Goal: Task Accomplishment & Management: Manage account settings

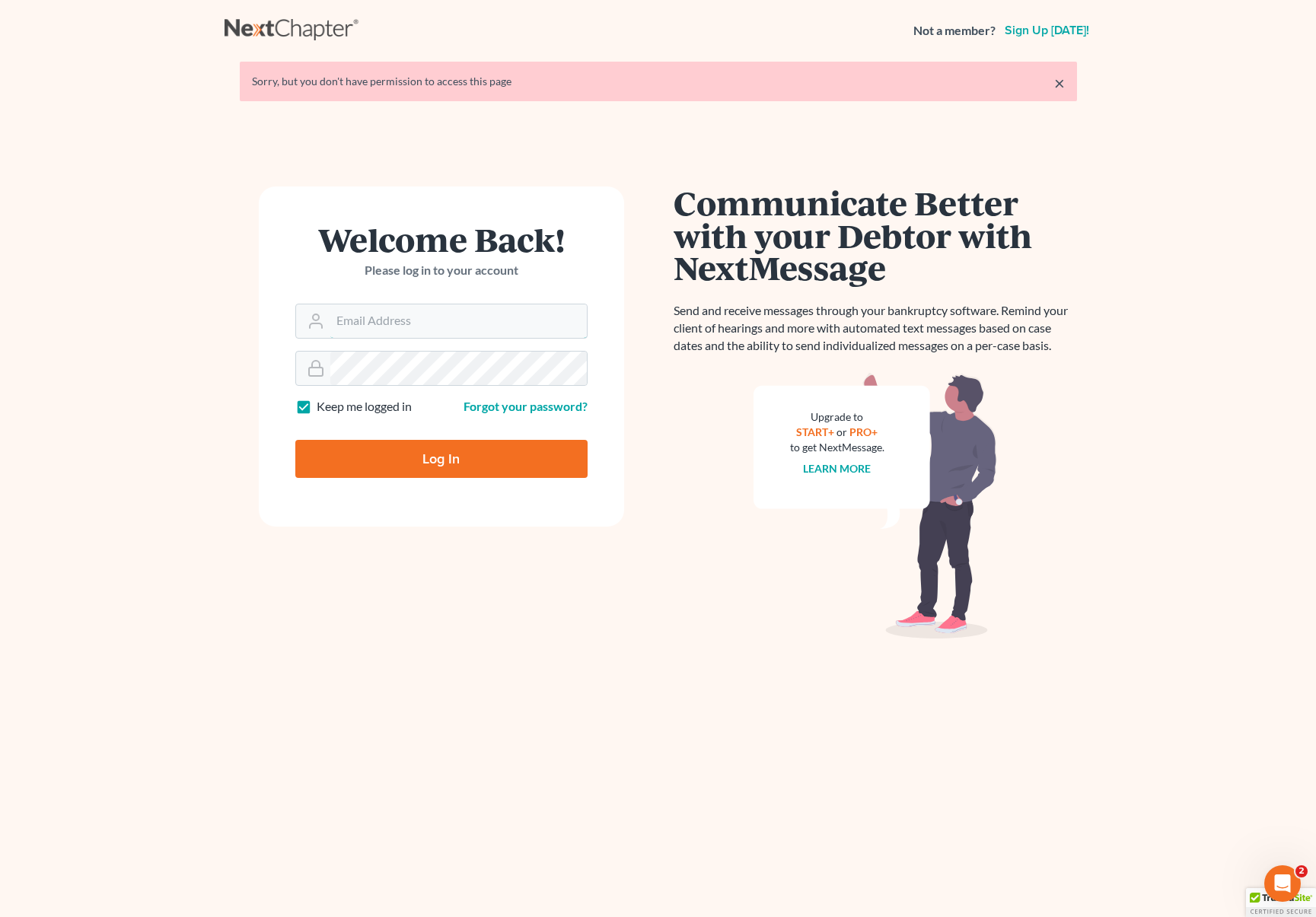
type input "[EMAIL_ADDRESS][DOMAIN_NAME]"
click at [445, 458] on input "Log In" at bounding box center [442, 459] width 292 height 38
type input "Thinking..."
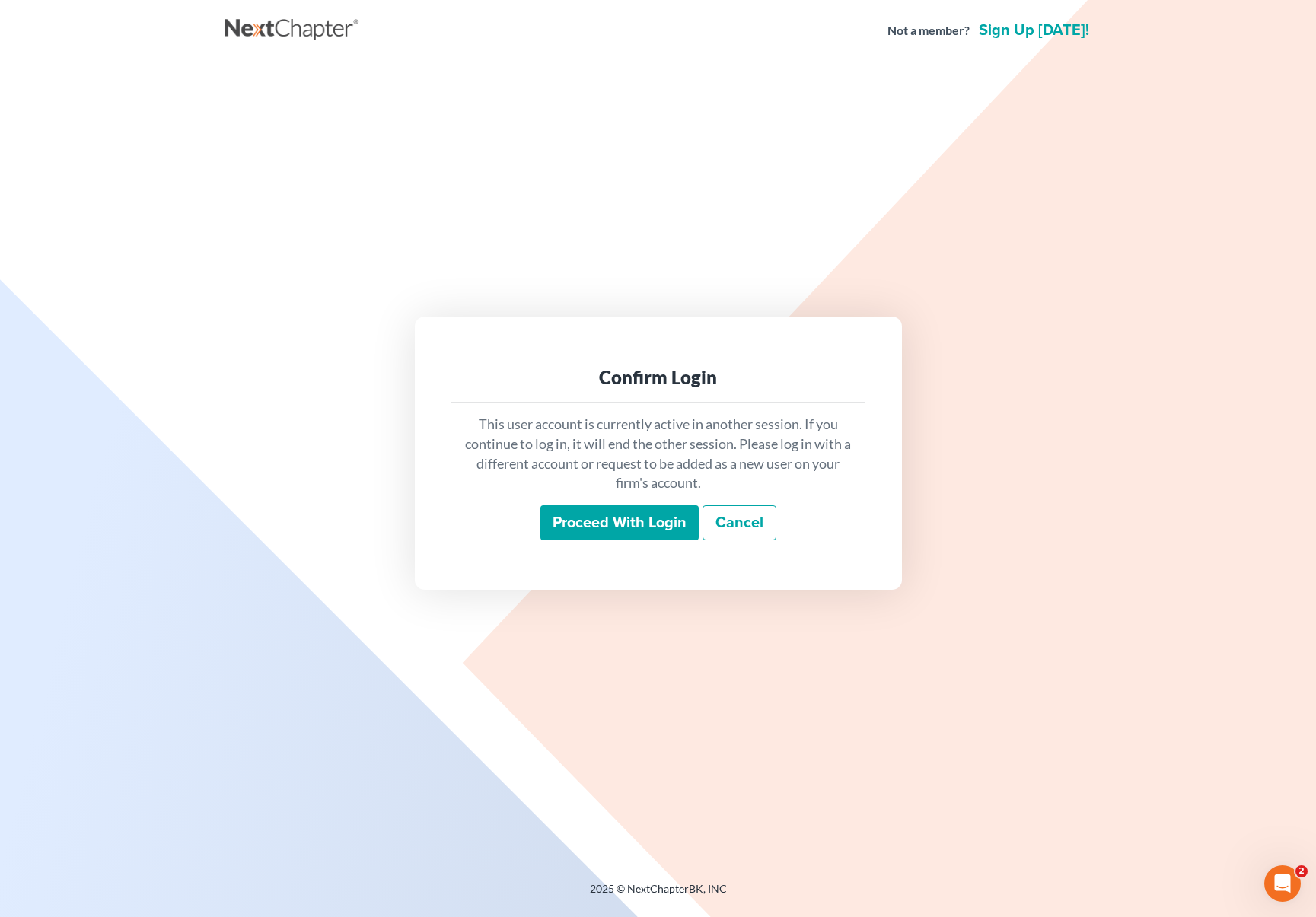
click at [610, 524] on input "Proceed with login" at bounding box center [620, 523] width 159 height 35
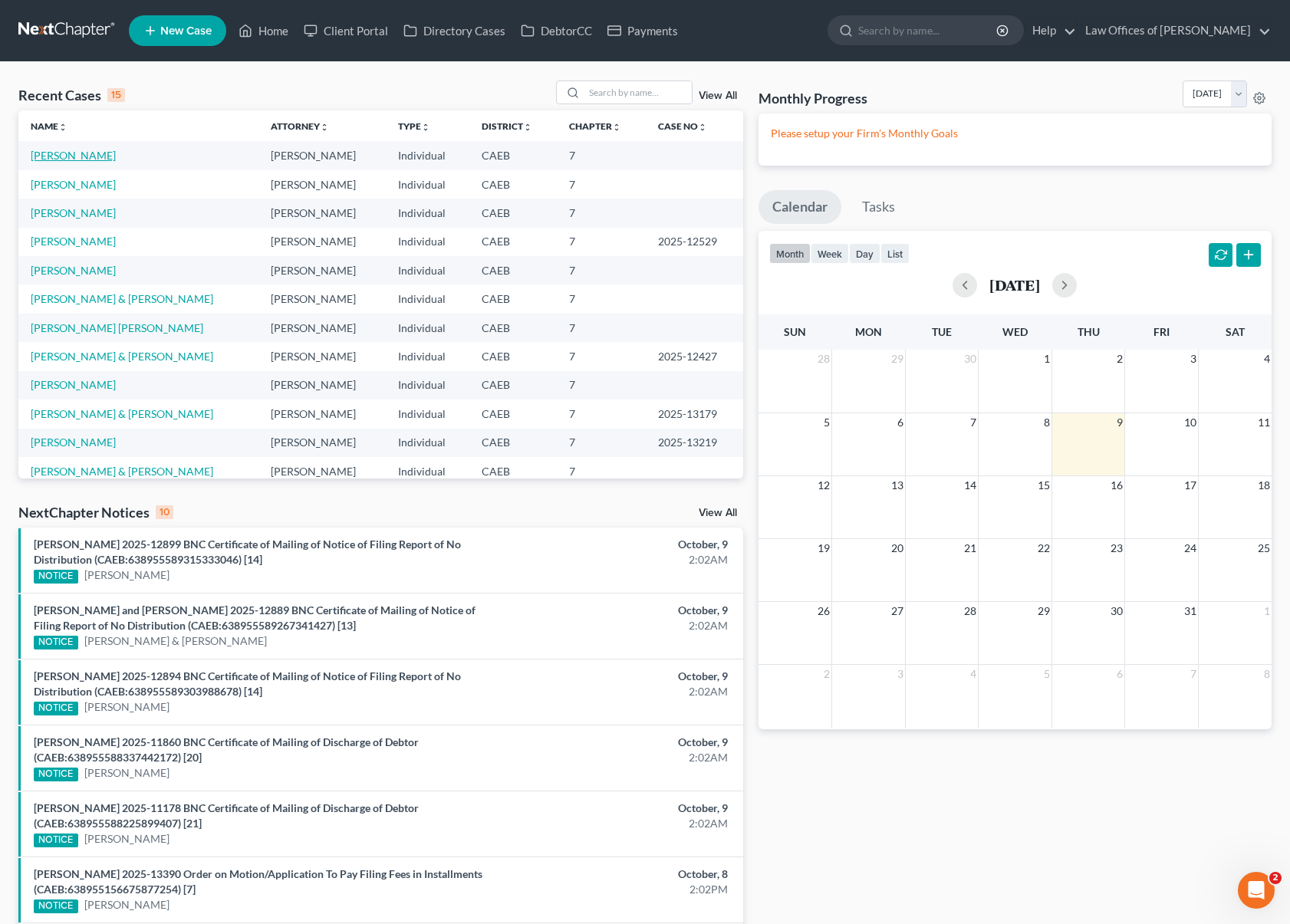
click at [101, 158] on link "[PERSON_NAME]" at bounding box center [73, 155] width 85 height 13
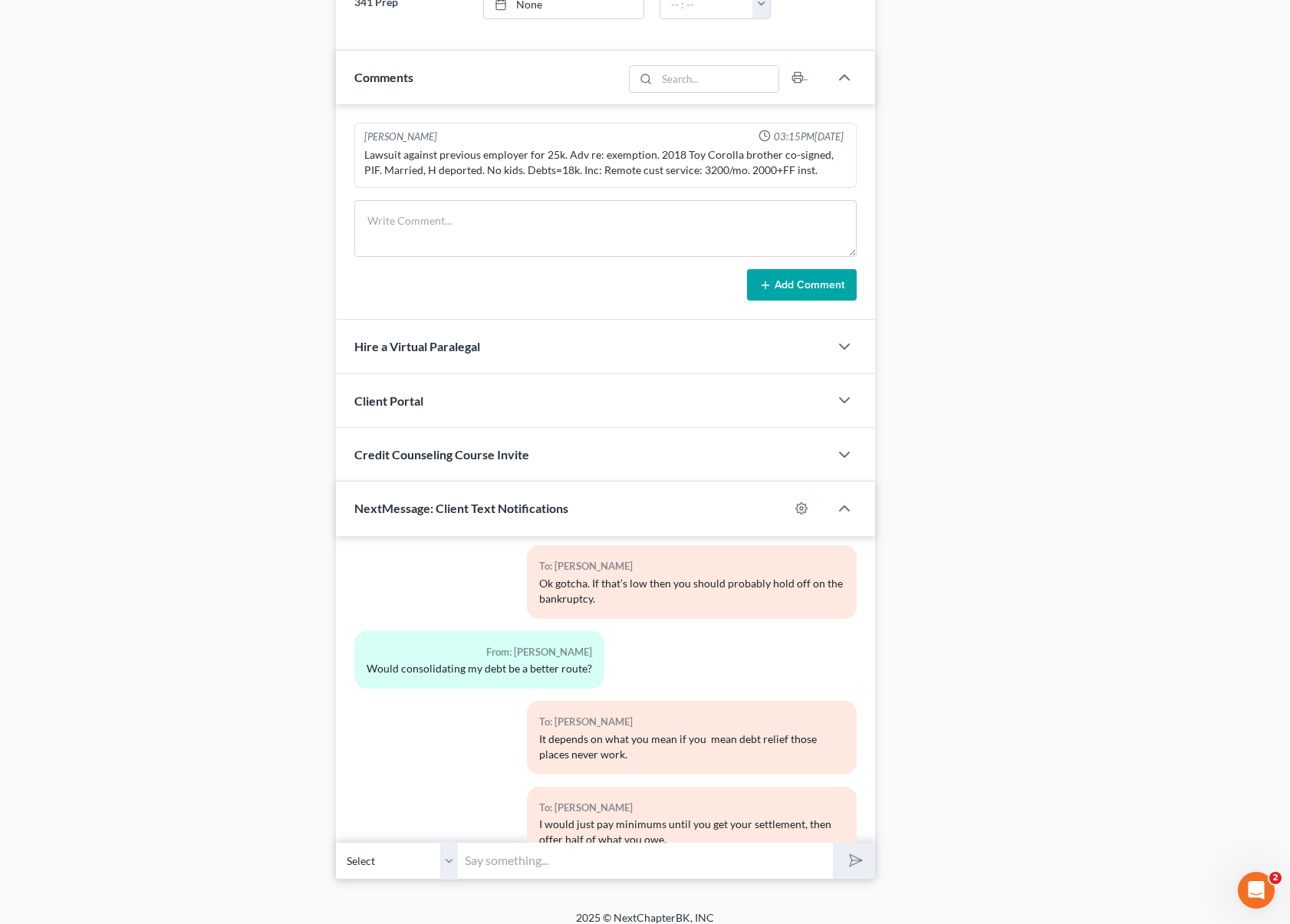
scroll to position [611, 0]
drag, startPoint x: 868, startPoint y: 813, endPoint x: 879, endPoint y: 726, distance: 87.7
click at [879, 726] on div "Updates & News × Electronic Filing Available! Cases in the Eastern District of …" at bounding box center [606, 76] width 556 height 1606
click at [879, 723] on div "Updates & News × Electronic Filing Available! Cases in the Eastern District of …" at bounding box center [606, 76] width 556 height 1606
click at [877, 717] on div "Updates & News × Electronic Filing Available! Cases in the Eastern District of …" at bounding box center [606, 76] width 556 height 1606
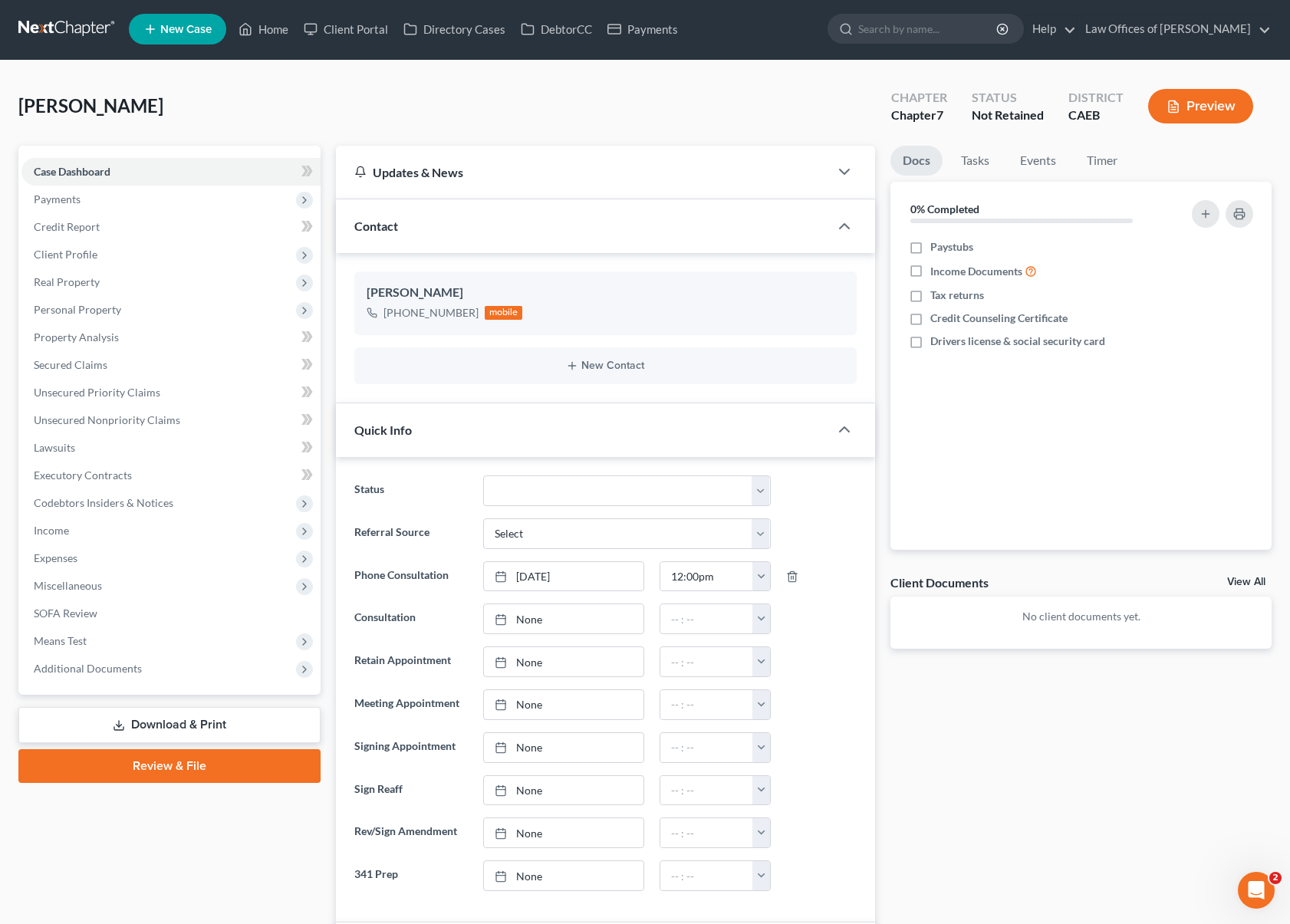
scroll to position [0, 0]
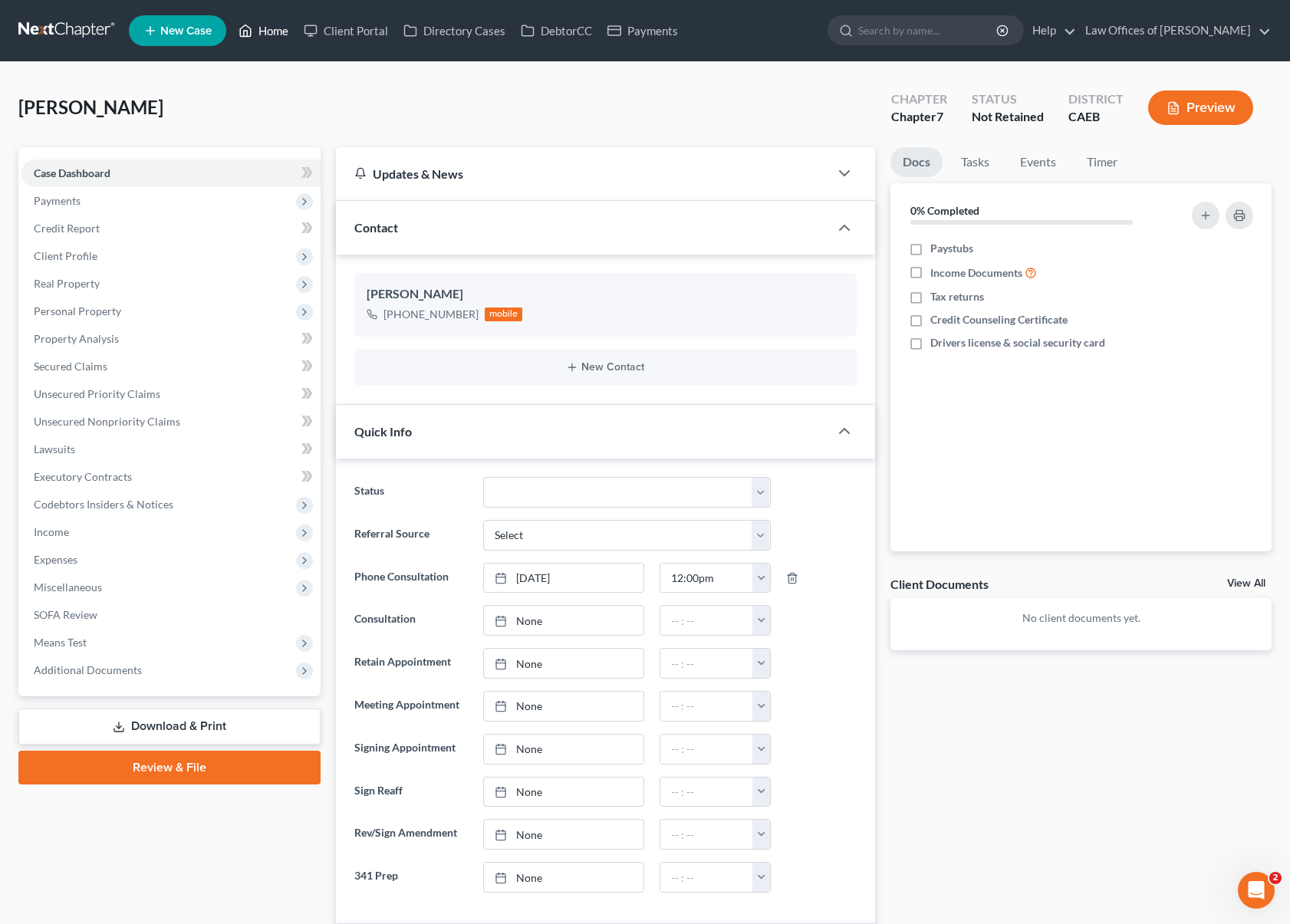
click at [267, 34] on link "Home" at bounding box center [263, 31] width 65 height 27
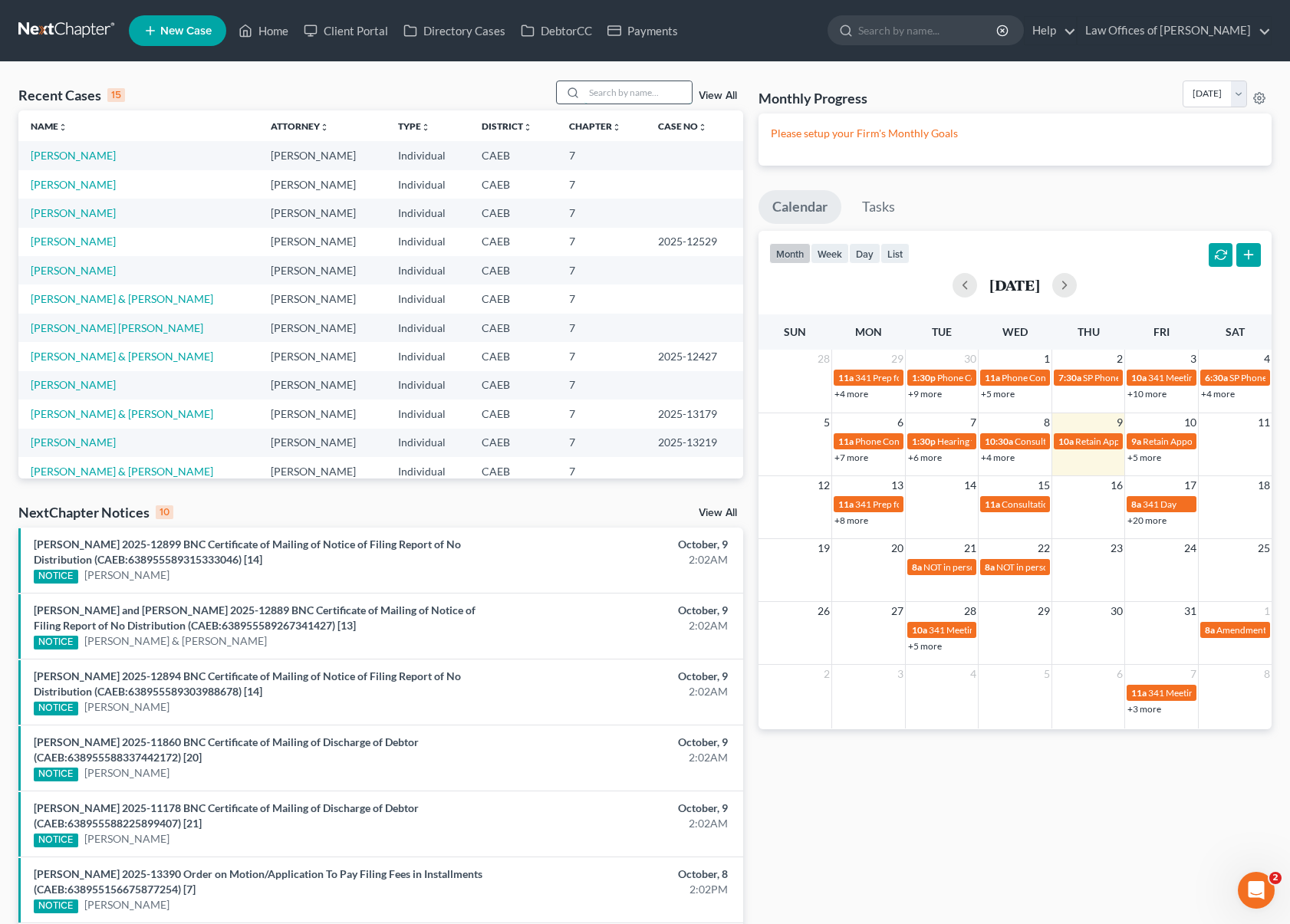
click at [628, 94] on input "search" at bounding box center [638, 92] width 107 height 22
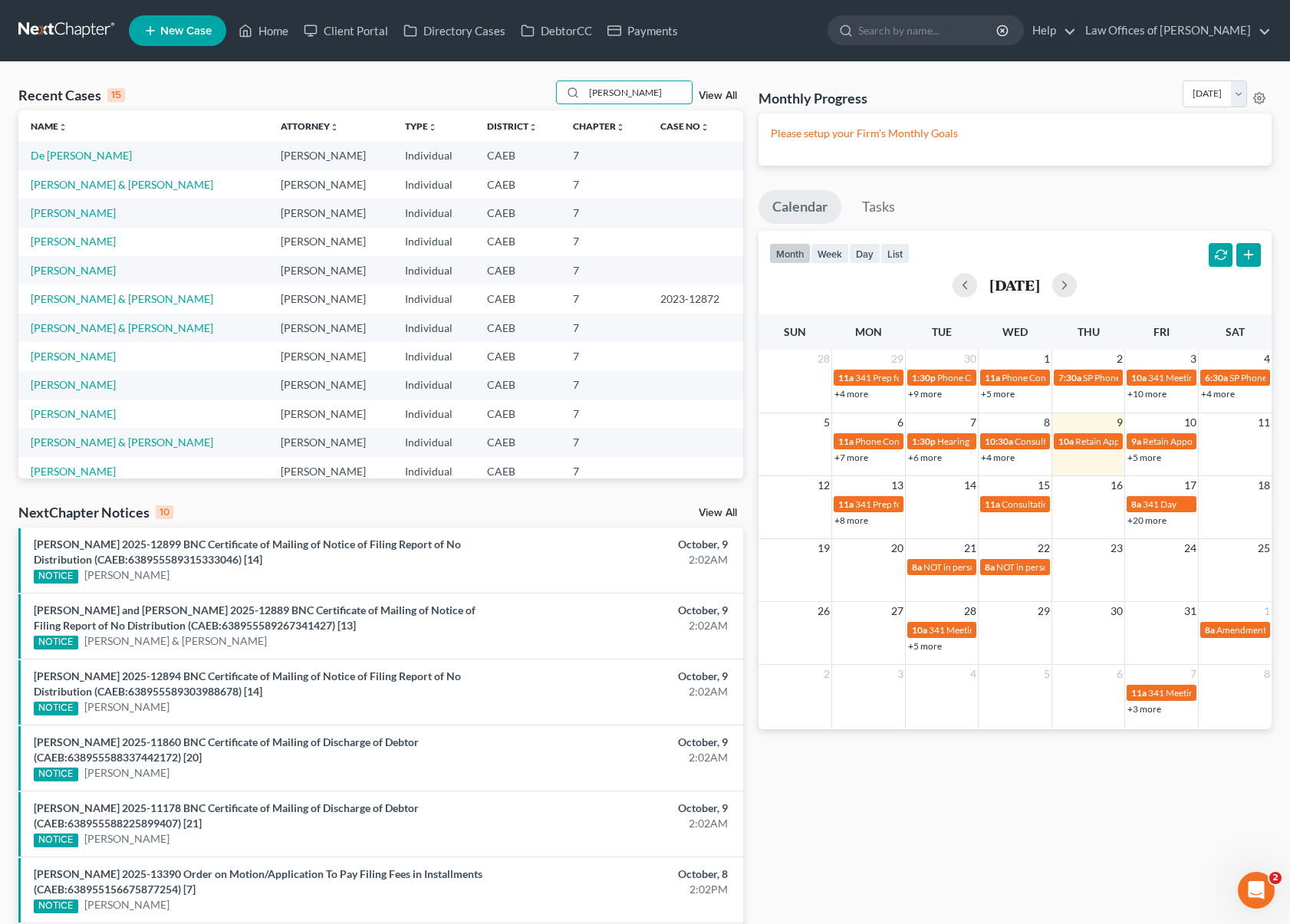
drag, startPoint x: 647, startPoint y: 96, endPoint x: 493, endPoint y: 78, distance: 155.0
click at [494, 78] on div "Recent Cases 15 Mora View All Name unfold_more expand_more expand_less Attorney…" at bounding box center [645, 645] width 1290 height 1167
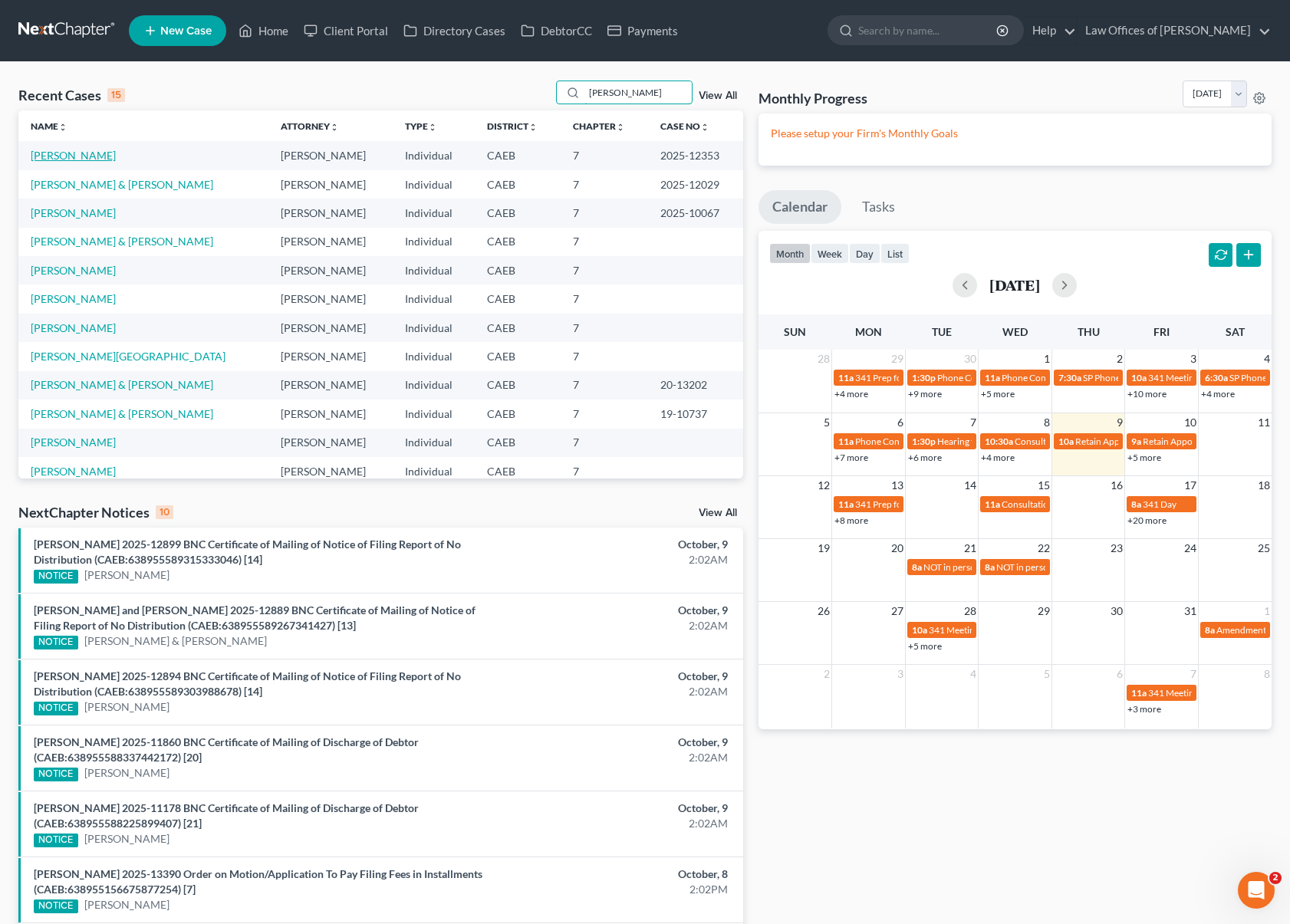
type input "Castro"
click at [116, 150] on link "Castro-Samaniego, Justino" at bounding box center [73, 155] width 85 height 13
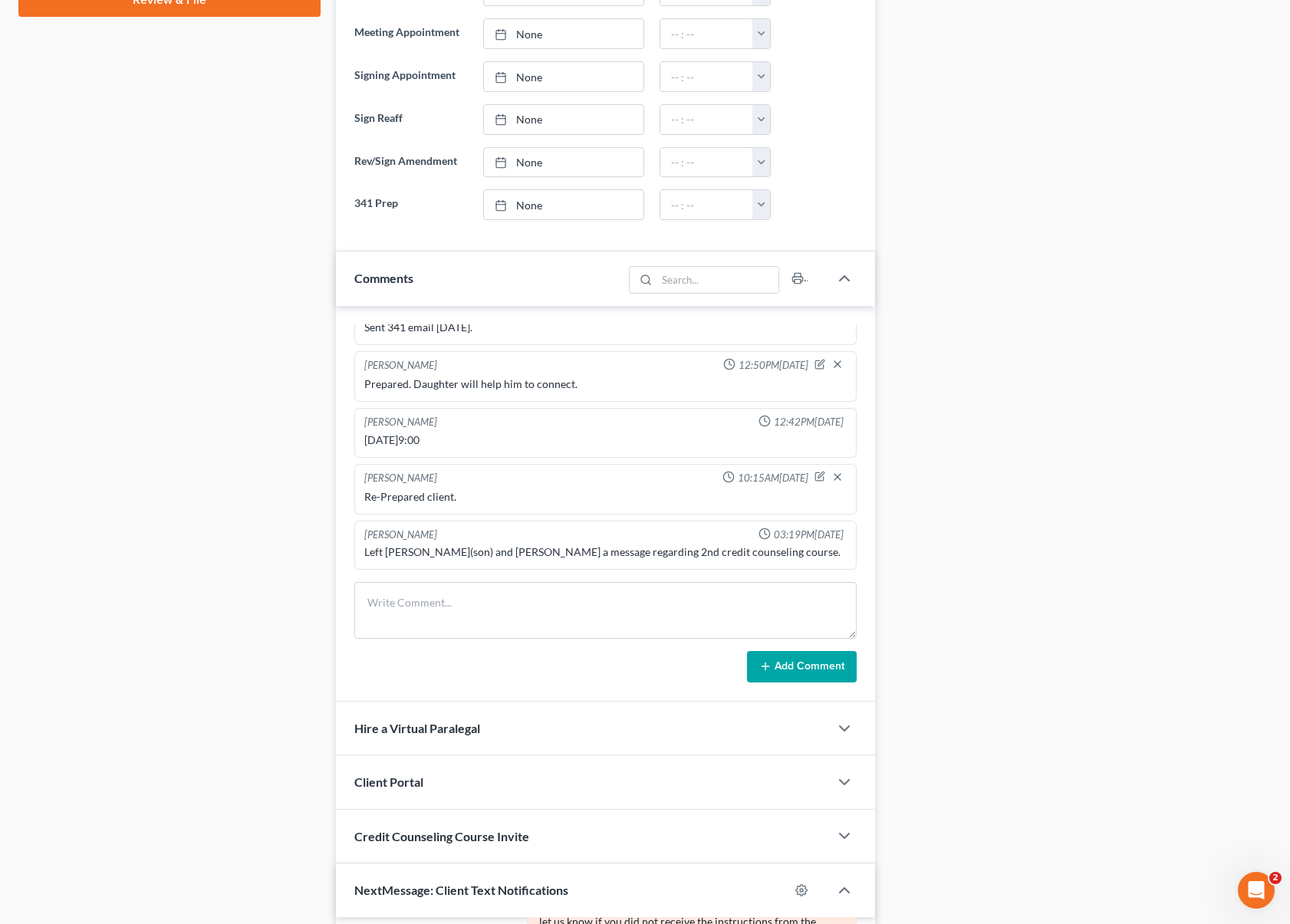
scroll to position [805, 0]
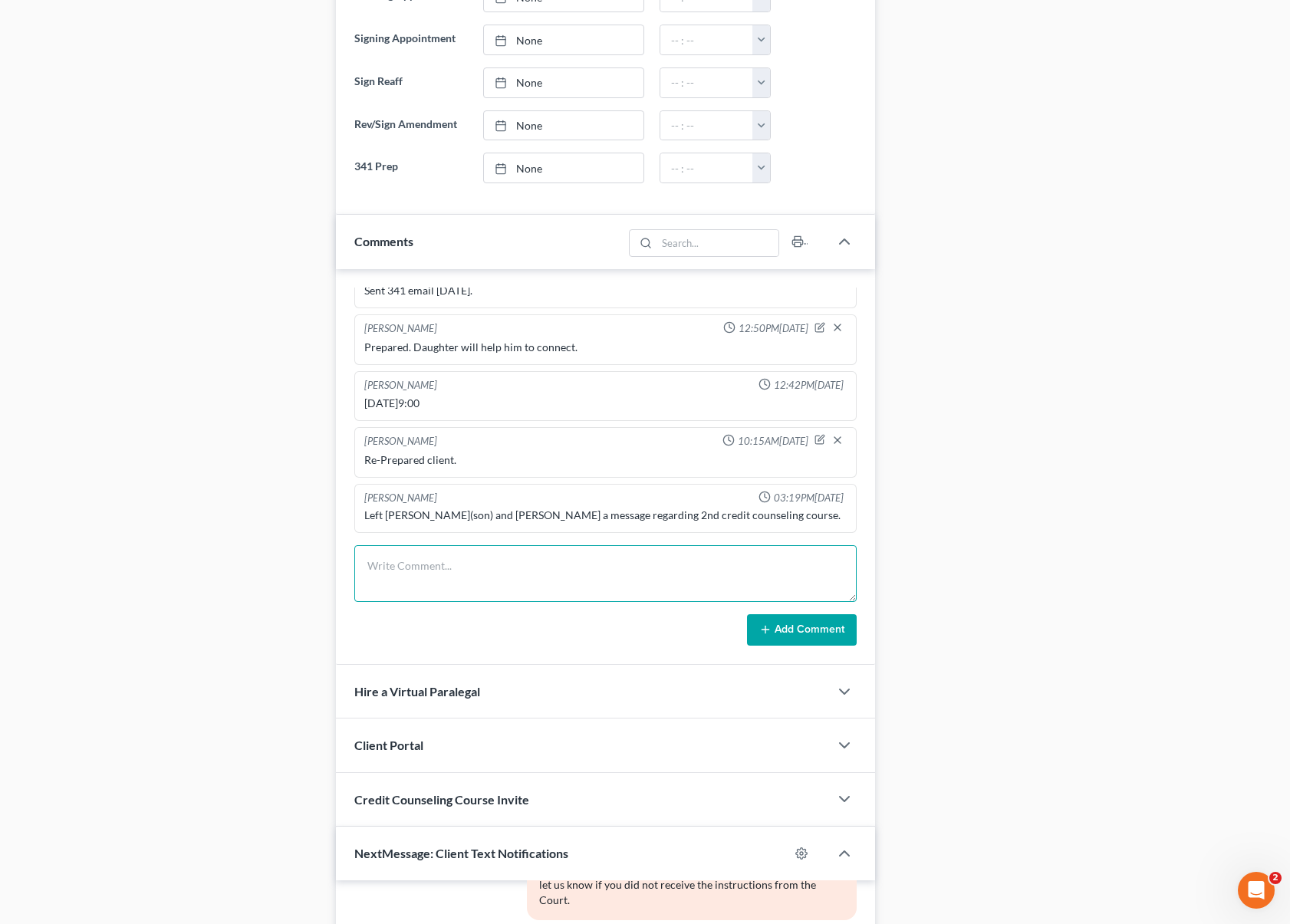
click at [385, 552] on textarea at bounding box center [606, 574] width 503 height 56
type textarea "Notice of intent/Class was issued. Client not responding to text messages nor t…"
click at [846, 625] on button "Add Comment" at bounding box center [802, 630] width 110 height 32
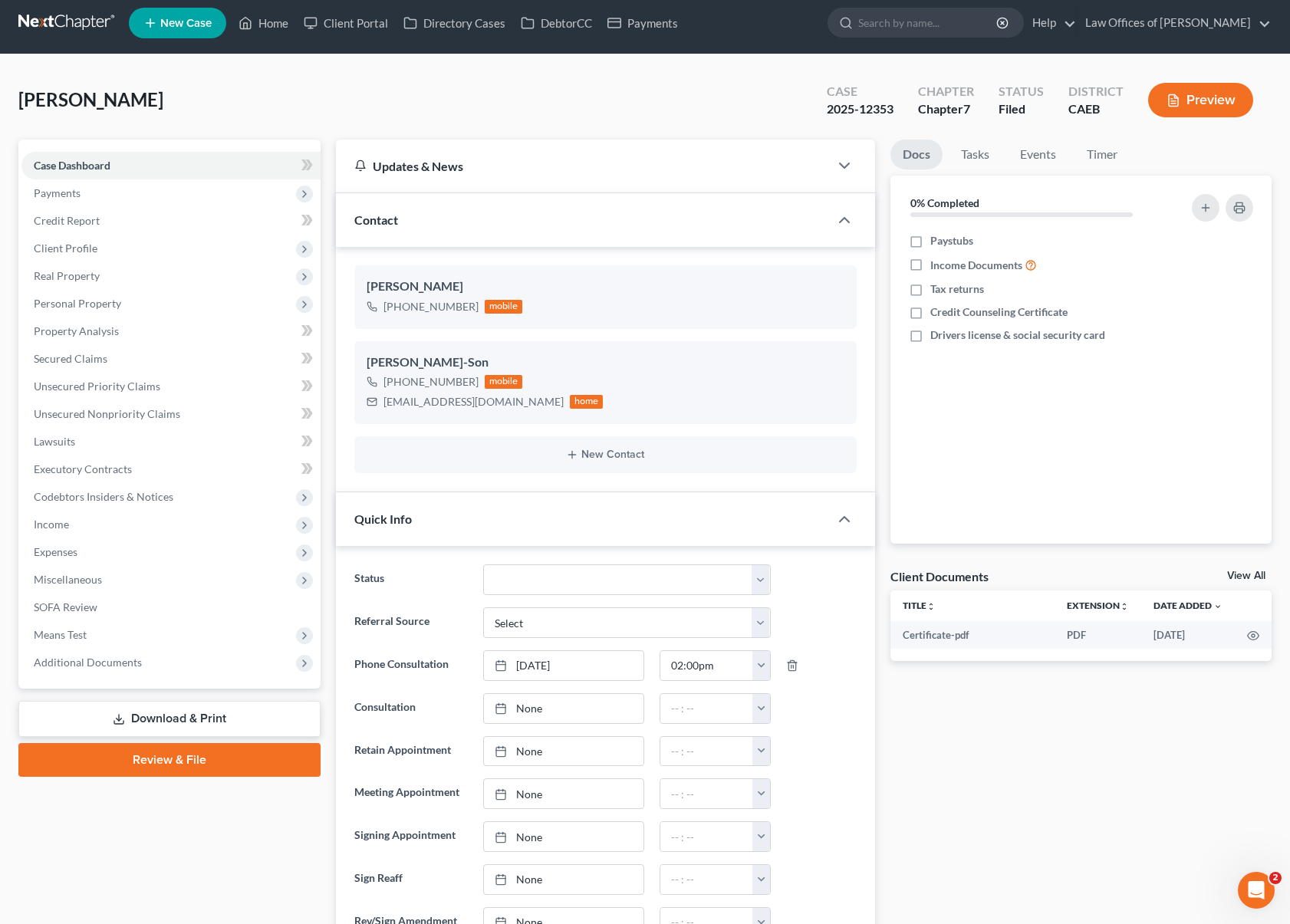
scroll to position [0, 0]
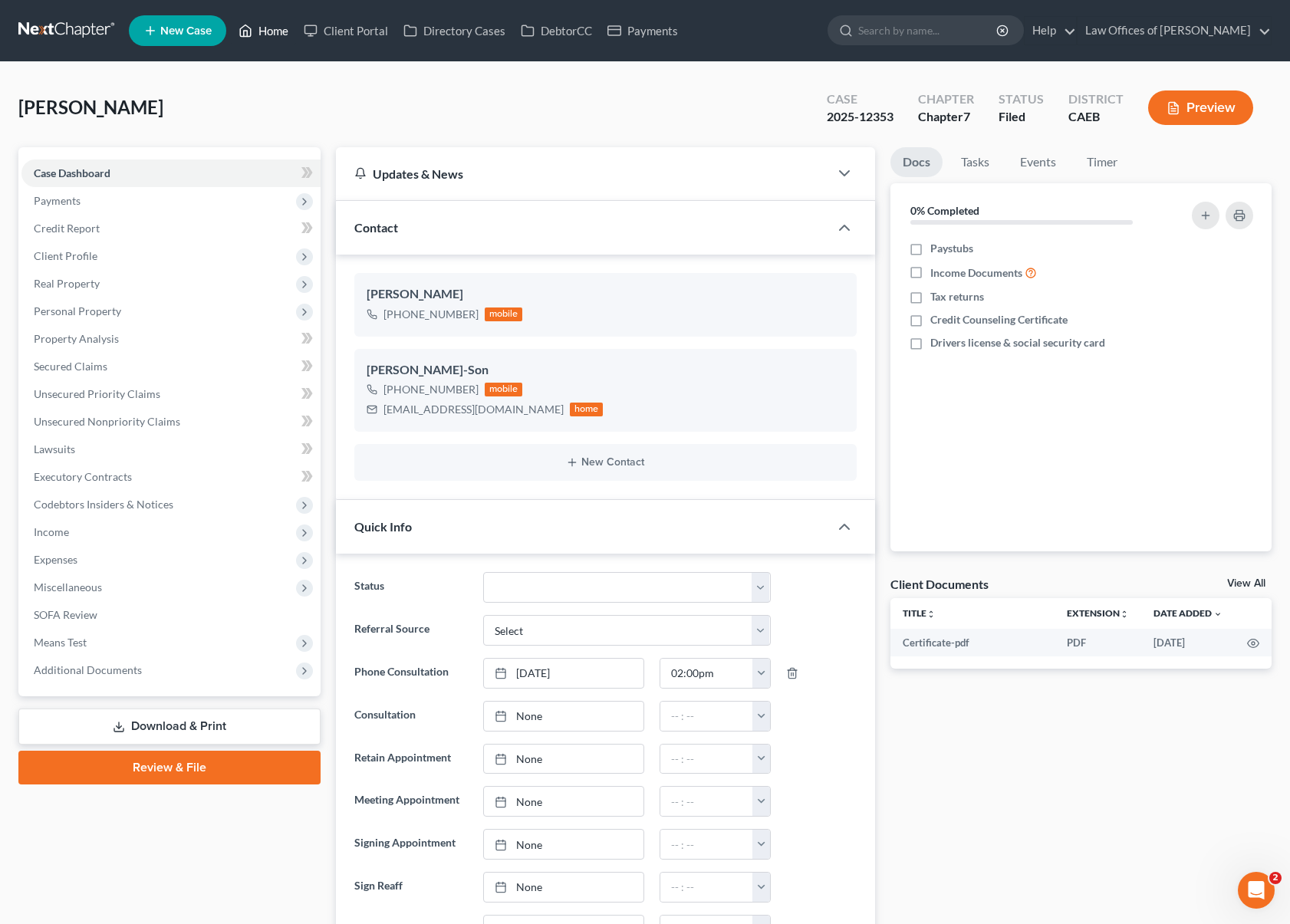
click at [266, 25] on link "Home" at bounding box center [263, 31] width 65 height 27
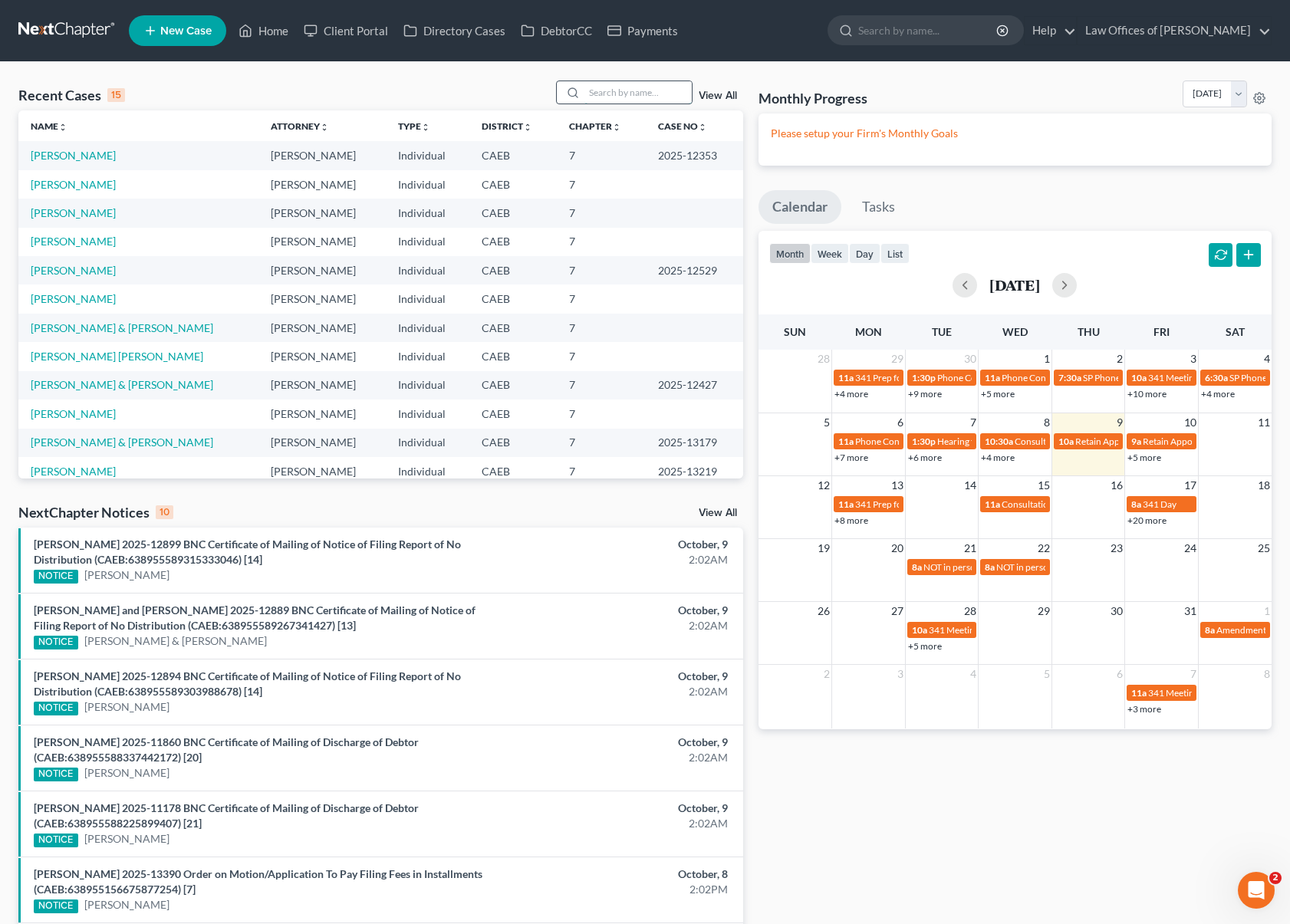
click at [641, 93] on input "search" at bounding box center [638, 92] width 107 height 22
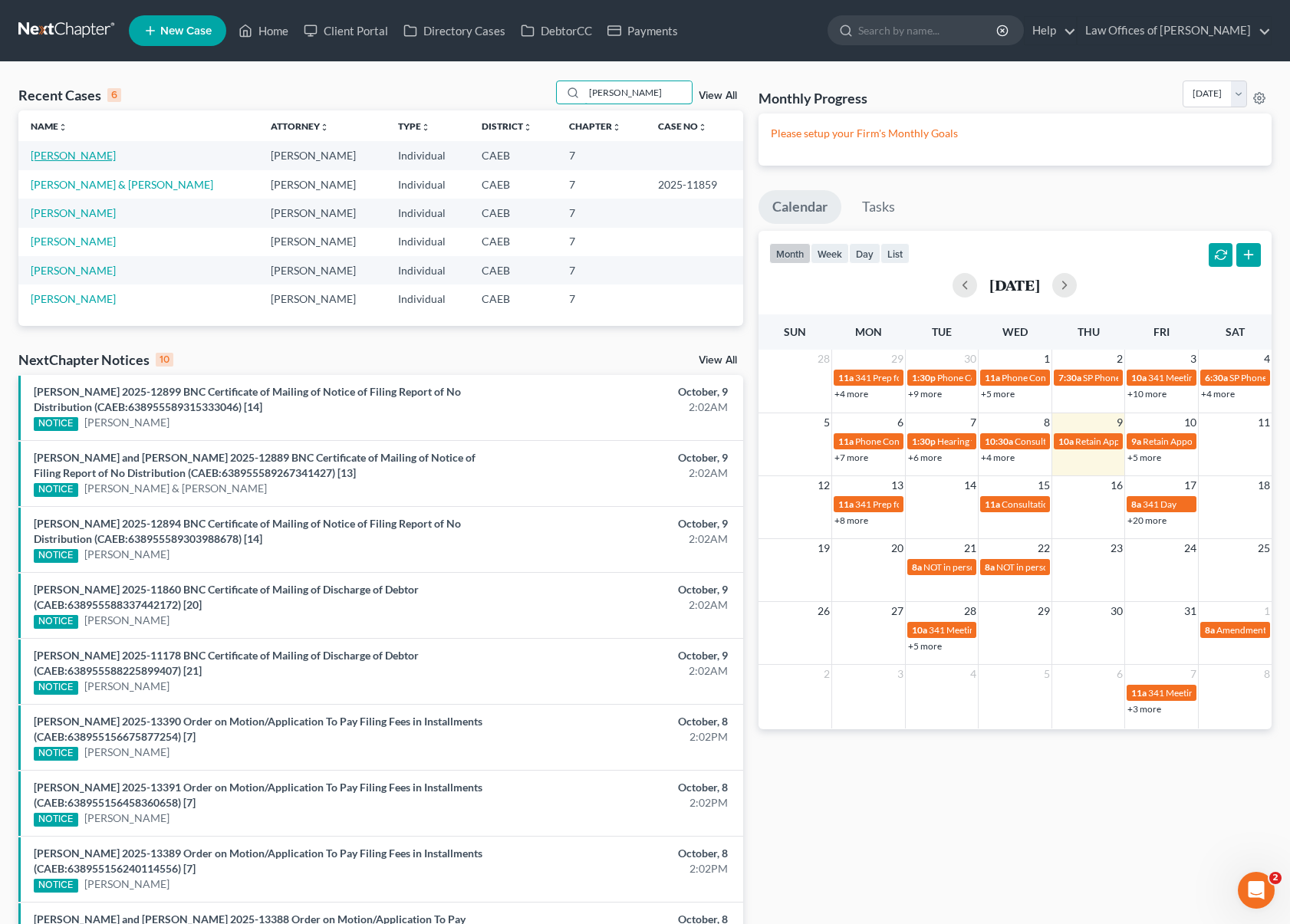
type input "Osorio"
click at [49, 154] on link "Osorio, Eriberto" at bounding box center [73, 155] width 85 height 13
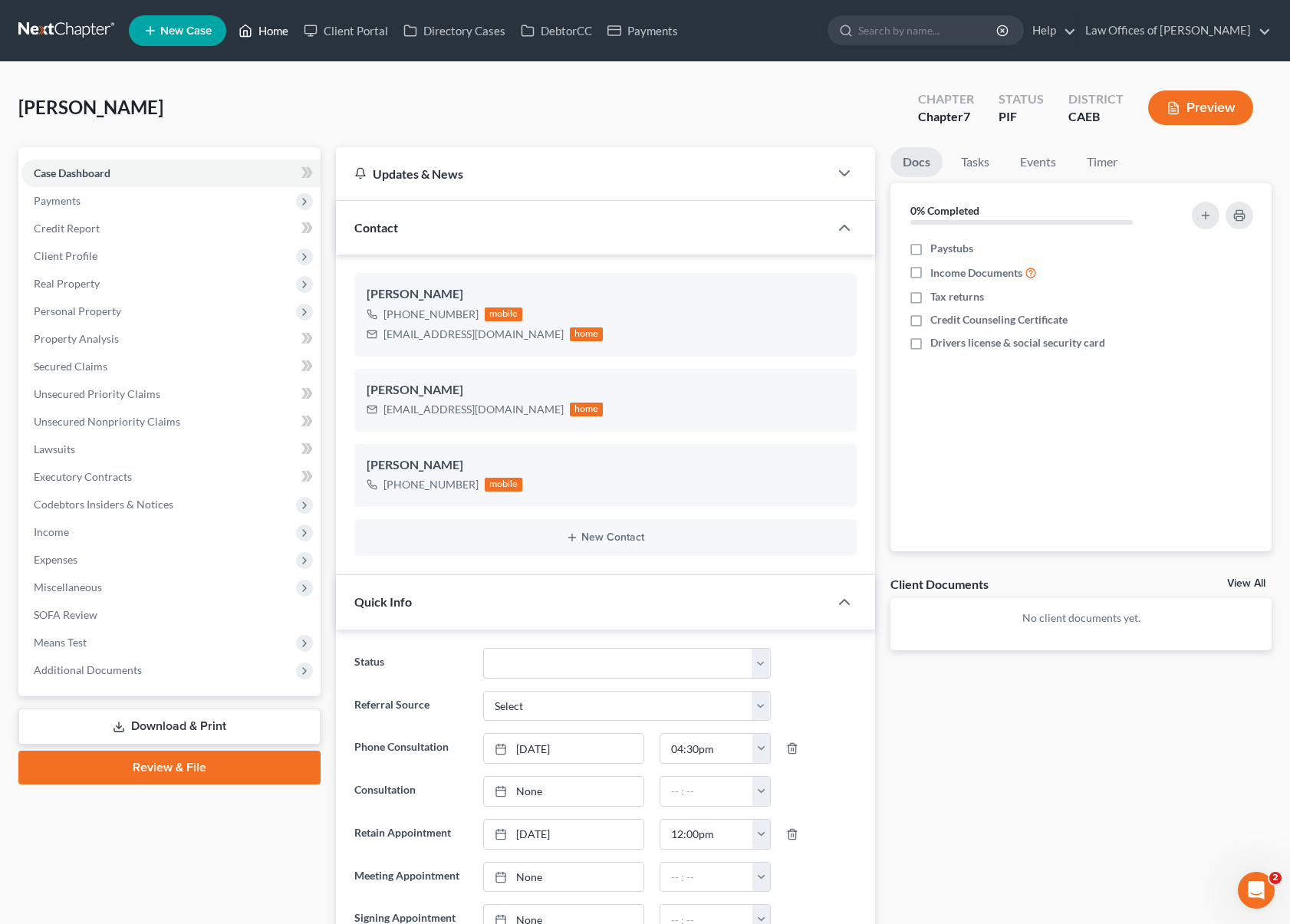
click at [272, 28] on link "Home" at bounding box center [263, 31] width 65 height 27
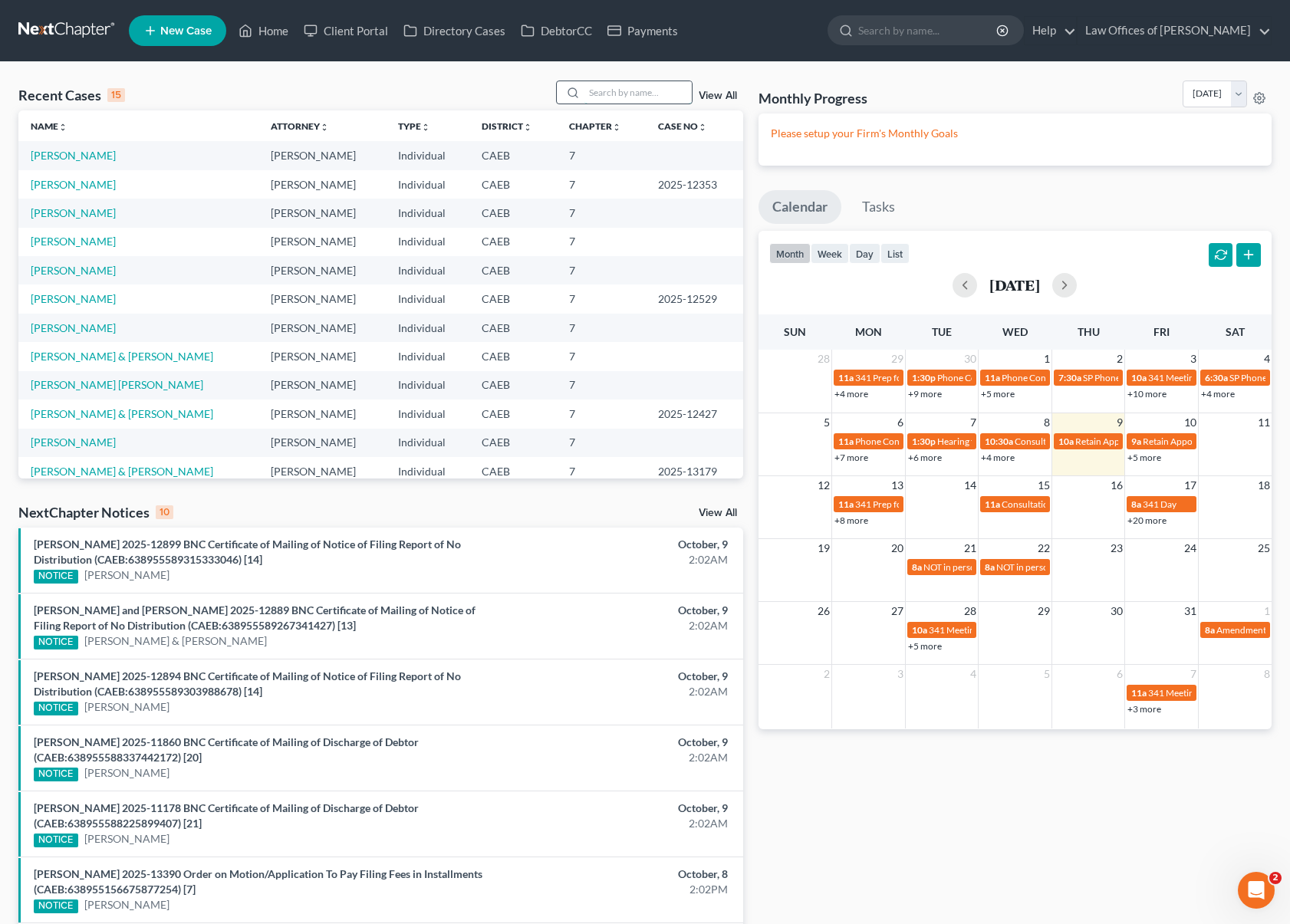
click at [607, 97] on input "search" at bounding box center [638, 92] width 107 height 22
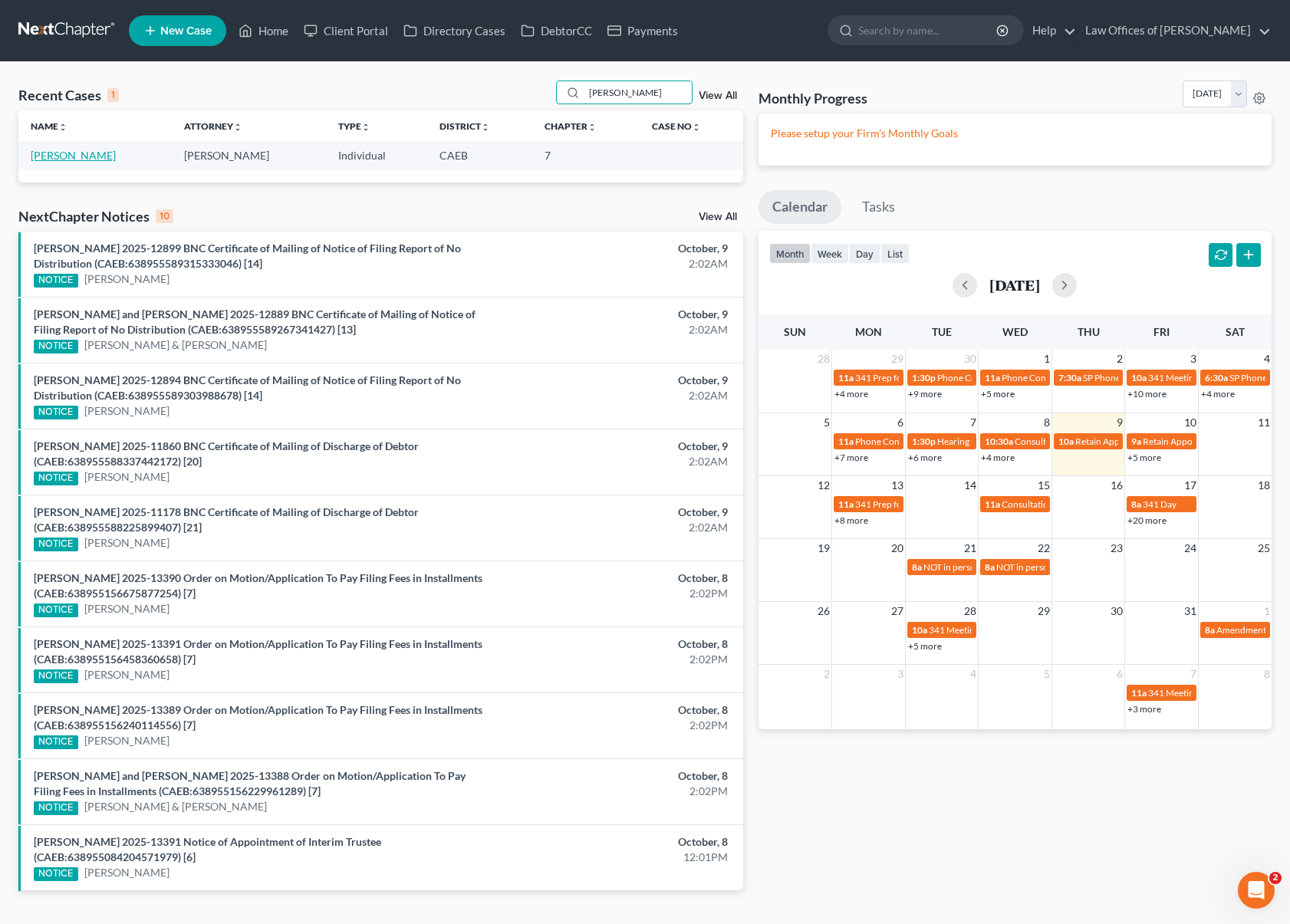
type input "morado"
click at [82, 156] on link "Morado, Adriana" at bounding box center [73, 155] width 85 height 13
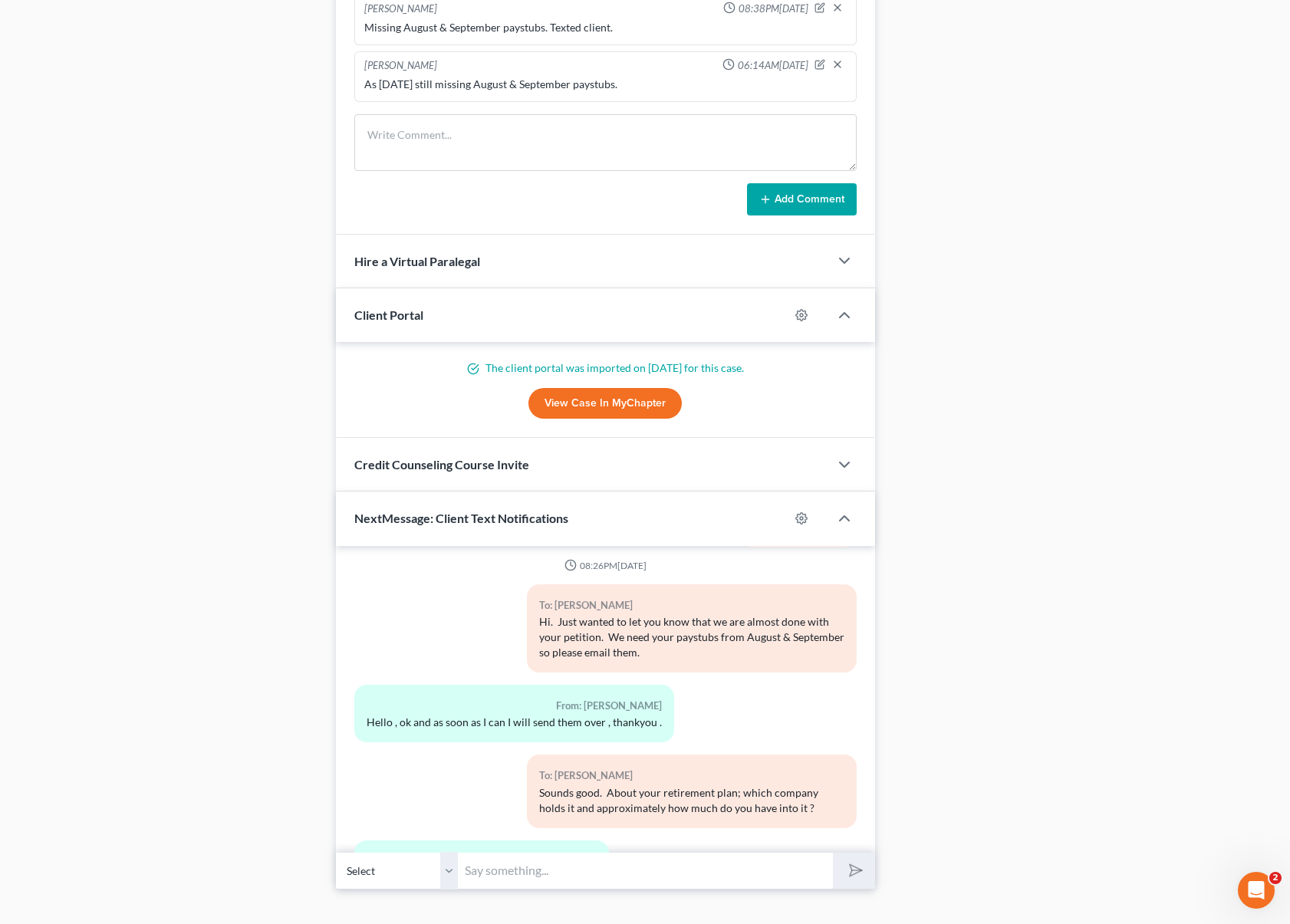
scroll to position [8383, 0]
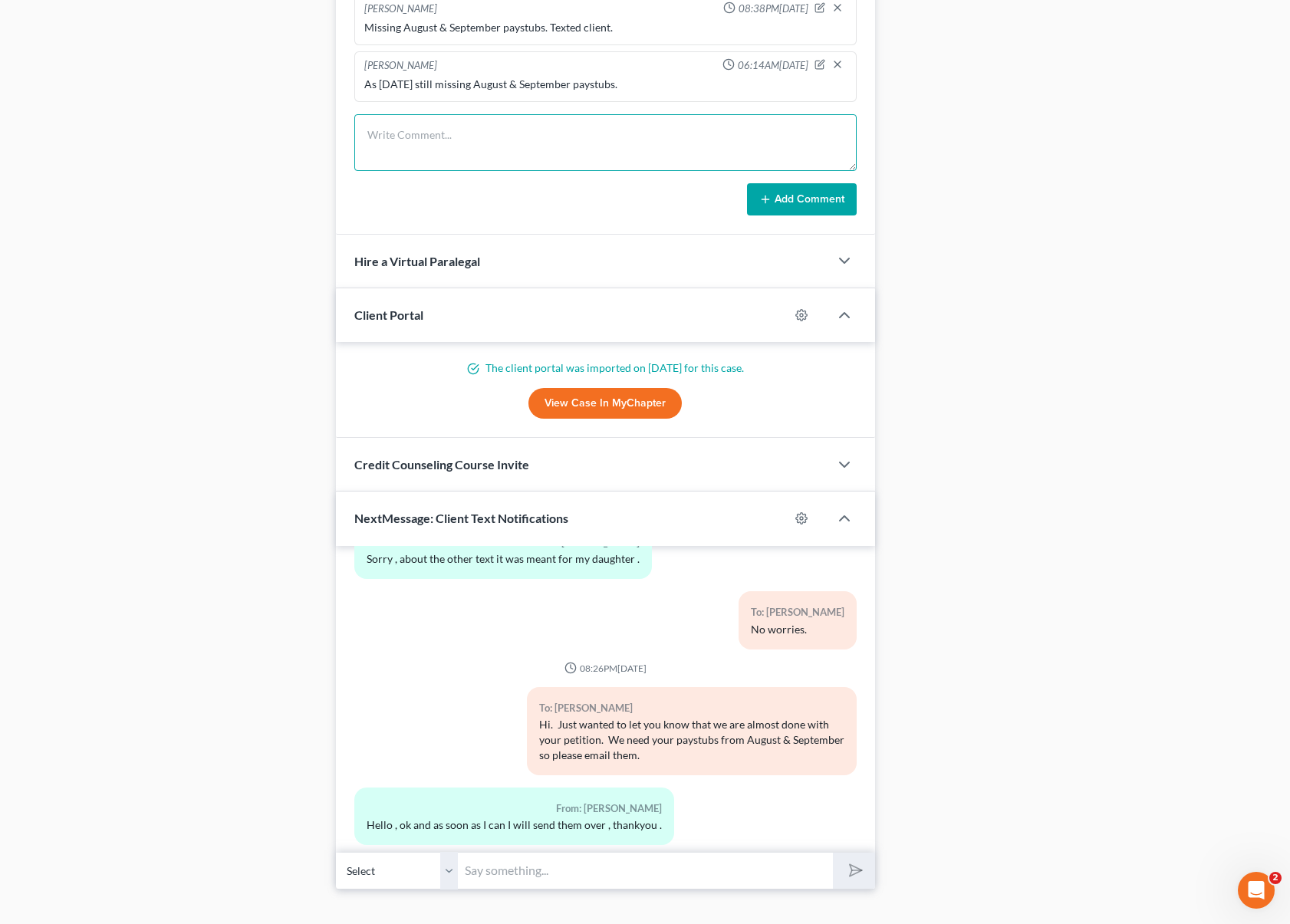
click at [409, 147] on textarea at bounding box center [606, 143] width 503 height 56
type textarea "On Sept 27 I asked client to email August & September paystubs, as today still …"
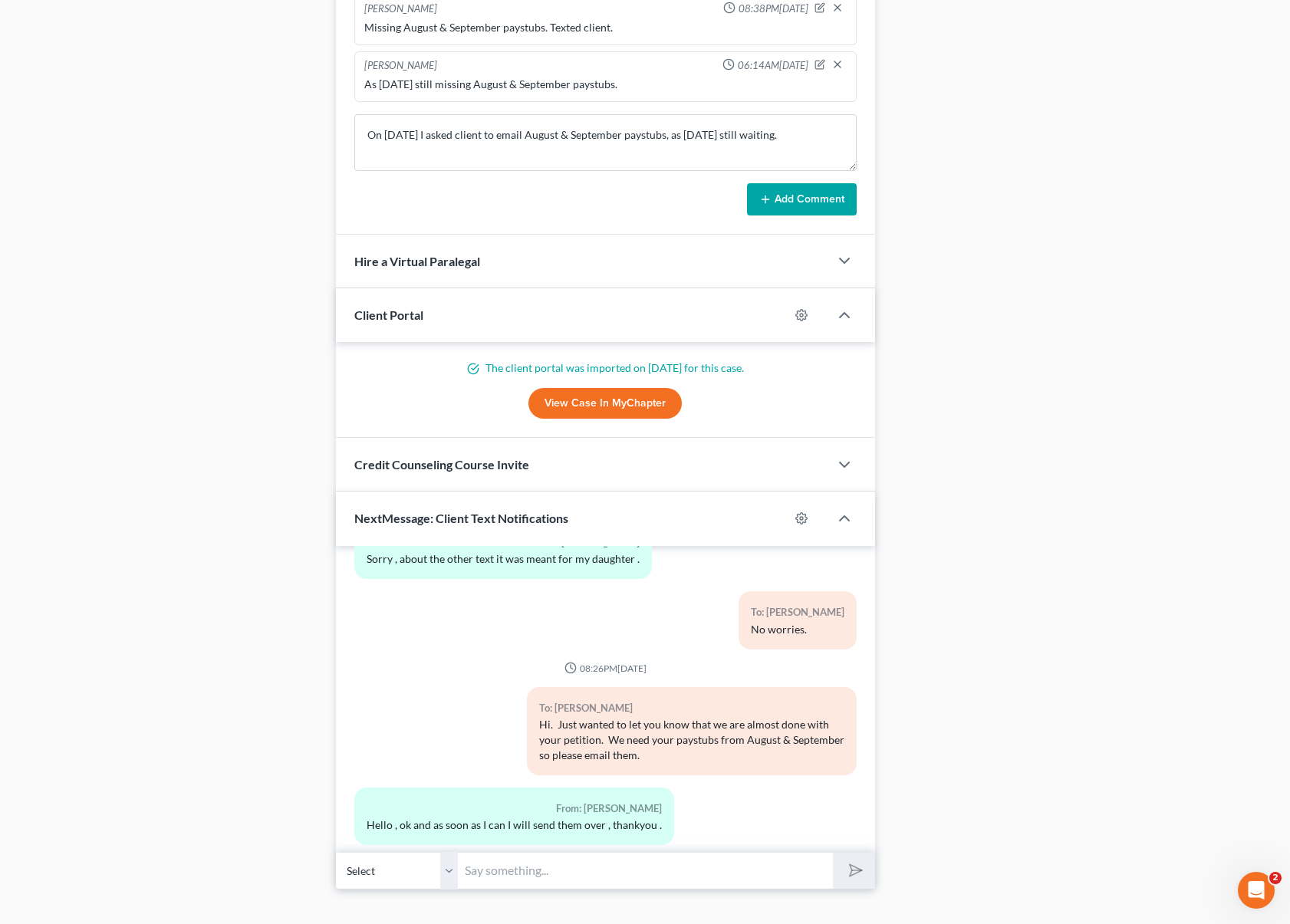
click at [781, 195] on button "Add Comment" at bounding box center [802, 199] width 110 height 32
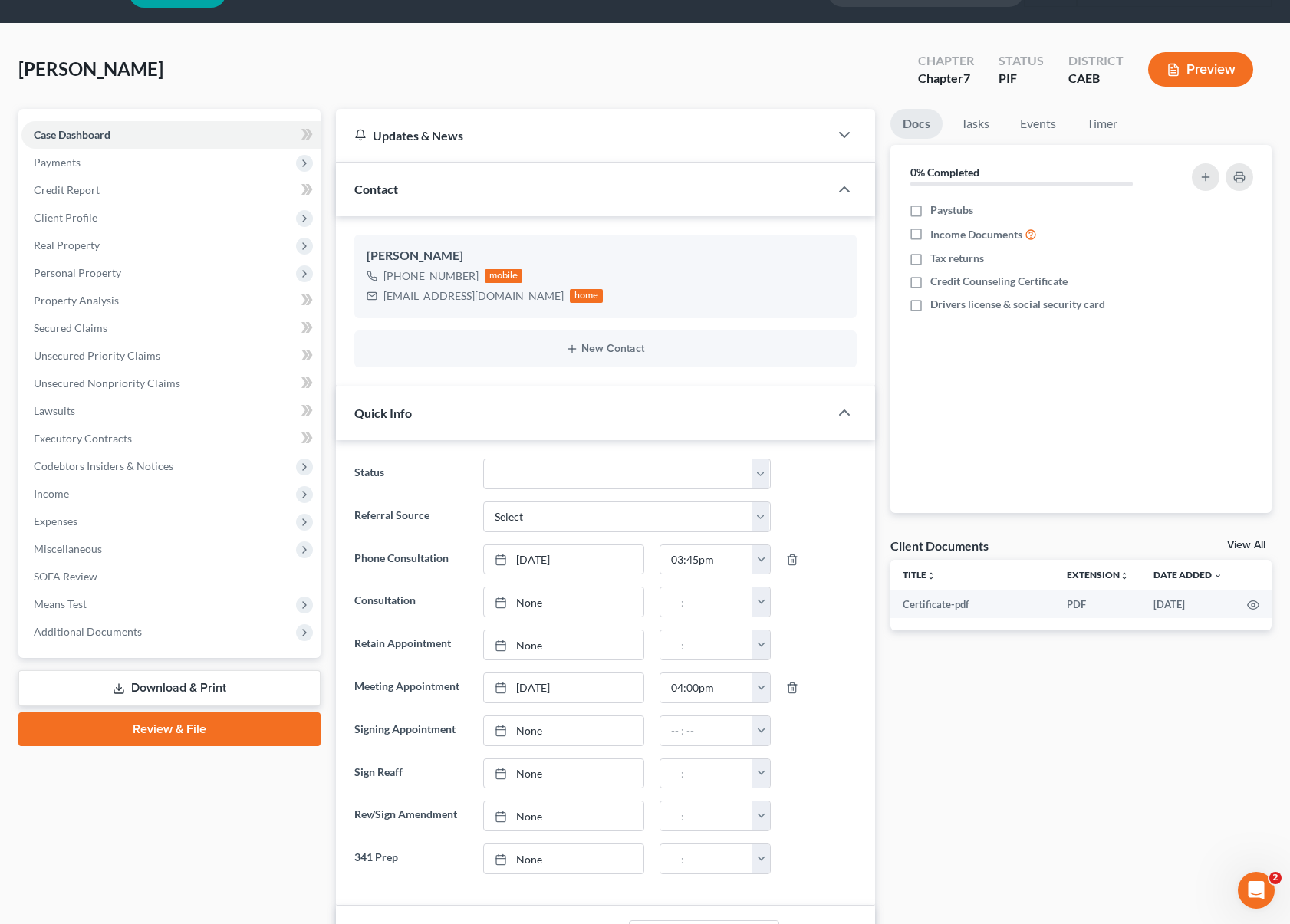
scroll to position [0, 0]
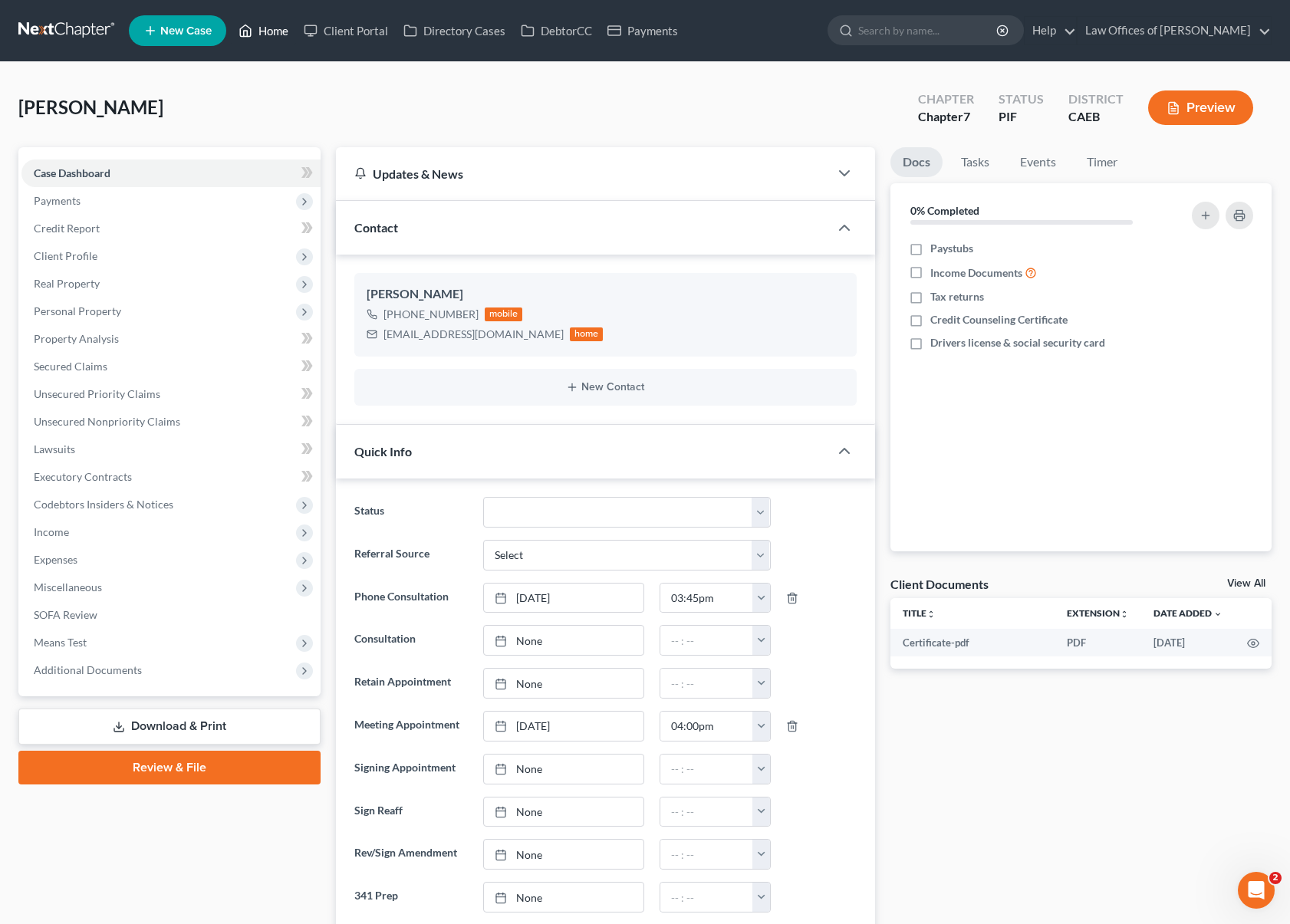
click at [270, 34] on link "Home" at bounding box center [263, 31] width 65 height 27
